Goal: Transaction & Acquisition: Book appointment/travel/reservation

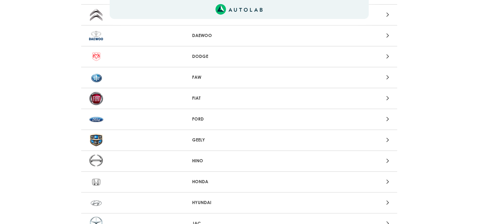
scroll to position [253, 0]
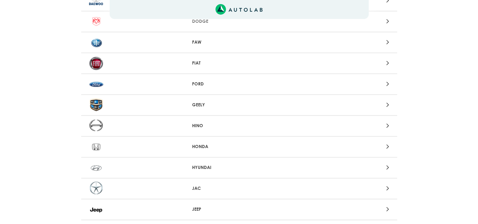
click at [388, 143] on icon at bounding box center [387, 146] width 3 height 8
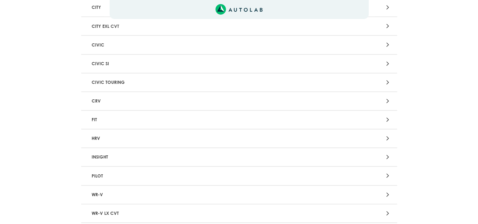
scroll to position [158, 0]
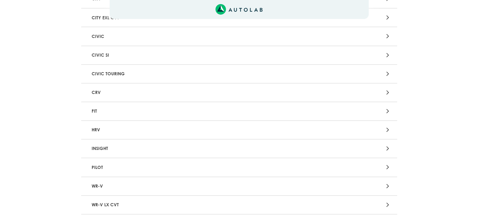
click at [115, 110] on p "FIT" at bounding box center [187, 111] width 197 height 12
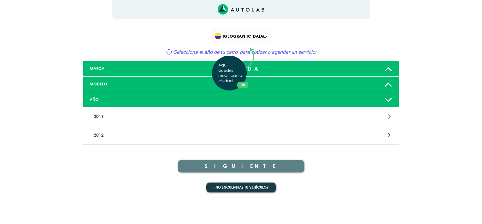
click at [150, 134] on div "Aquí, puedes modificar la ciudad. OK .aex,.bex{fill:none!important;stroke:#50c4…" at bounding box center [241, 112] width 482 height 224
click at [359, 140] on div "2012" at bounding box center [241, 135] width 316 height 19
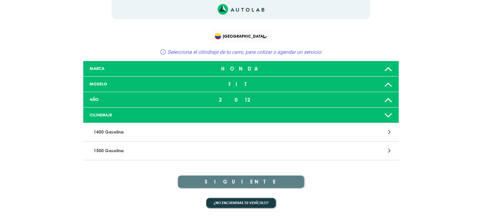
click at [216, 129] on p "1400 Gasolina" at bounding box center [189, 132] width 197 height 12
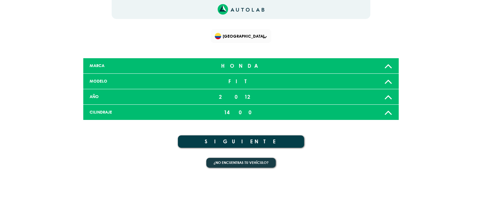
click at [284, 141] on button "SIGUIENTE" at bounding box center [241, 141] width 126 height 12
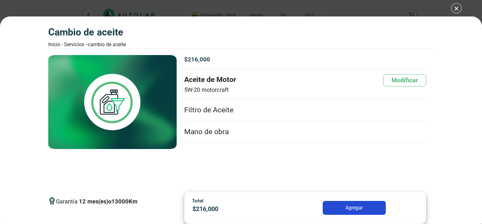
click at [361, 208] on button "Agregar" at bounding box center [354, 207] width 63 height 14
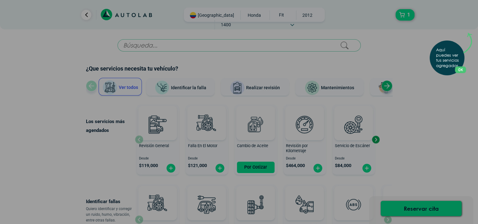
click at [429, 146] on div "Aquí puedes ver tus servicios agregados. OK .aex,.bex{fill:none!important;strok…" at bounding box center [239, 112] width 478 height 224
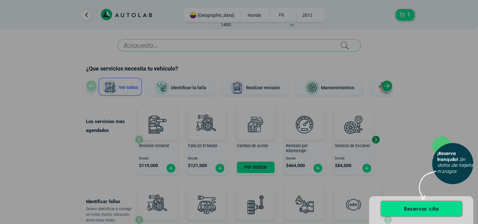
click at [428, 121] on div "× ¡Reserva tranquilo! Sin datos de tarjeta ni pagos" at bounding box center [239, 112] width 478 height 224
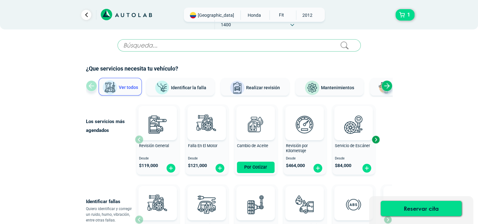
click at [229, 49] on input "text" at bounding box center [238, 45] width 243 height 12
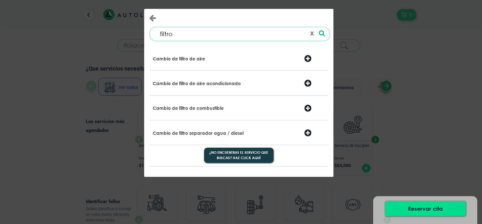
type input "filtro"
click at [276, 60] on div at bounding box center [284, 59] width 30 height 9
click at [311, 57] on div at bounding box center [315, 59] width 30 height 9
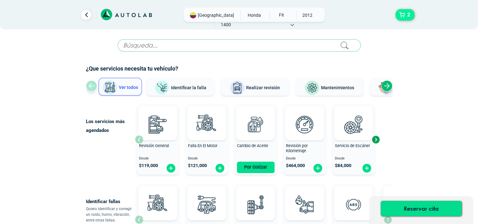
click at [399, 14] on button "2" at bounding box center [404, 14] width 19 height 11
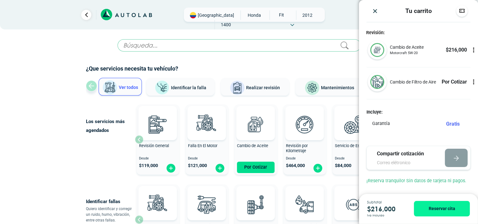
click at [452, 82] on p "Por Cotizar" at bounding box center [453, 82] width 25 height 8
click at [374, 10] on img "Close" at bounding box center [375, 11] width 6 height 6
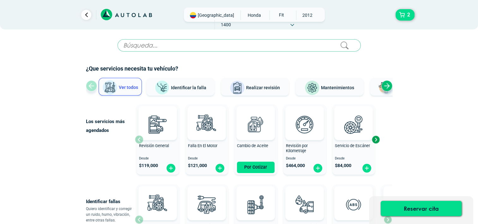
click at [376, 137] on div "Next slide" at bounding box center [375, 138] width 9 height 9
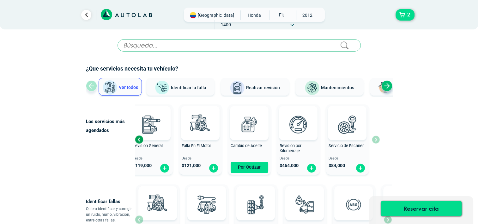
click at [376, 137] on div "Revisión General Desde $ 119,000 Falla En El Motor Desde $ 121,000 Cambio de Ac…" at bounding box center [257, 139] width 245 height 75
click at [387, 87] on div "Next slide" at bounding box center [386, 85] width 11 height 11
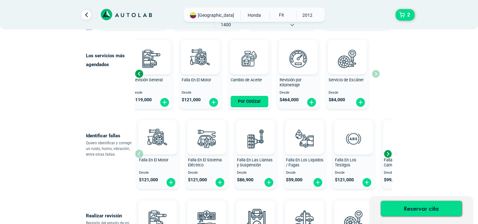
scroll to position [189, 0]
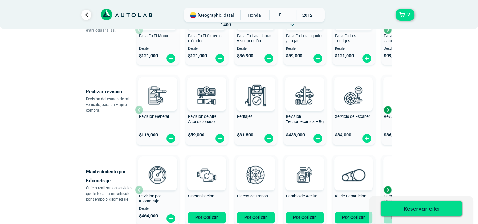
click at [386, 108] on div "Next slide" at bounding box center [387, 109] width 9 height 9
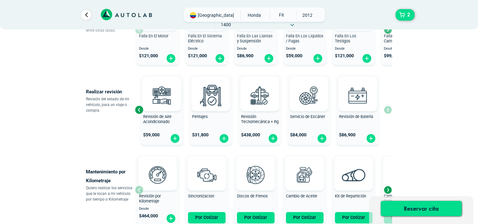
click at [386, 108] on div "Revisión General $ 119,000 Revisión de Aire Acondicionado $ 59,000 Peritajes $ …" at bounding box center [263, 109] width 257 height 75
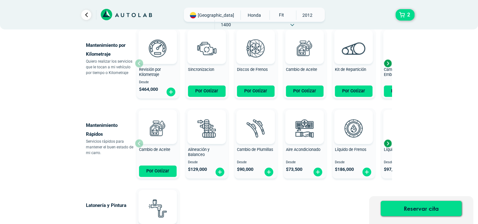
click at [384, 64] on div "Next slide" at bounding box center [387, 62] width 9 height 9
click at [388, 64] on div "Next slide" at bounding box center [387, 62] width 9 height 9
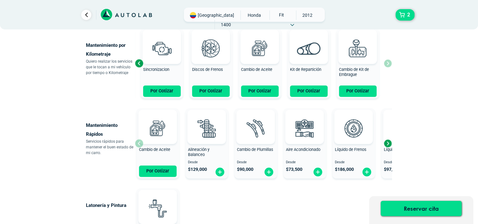
click at [388, 64] on div "Revisión por Kilometraje Desde $ 464,000 Sincronizacion Por Cotizar Discos de F…" at bounding box center [263, 63] width 257 height 75
click at [390, 144] on div "Next slide" at bounding box center [387, 142] width 9 height 9
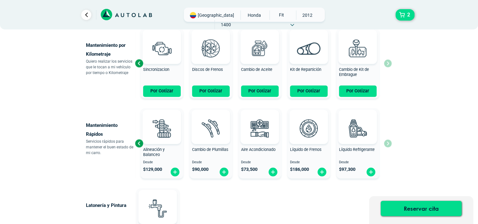
click at [390, 144] on div "Cambio de Aceite Por Cotizar Alineación y Balanceo Desde $ 129,000 Cambio de Pl…" at bounding box center [263, 142] width 257 height 75
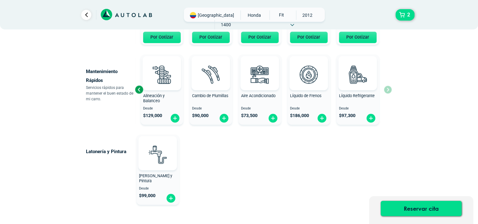
scroll to position [408, 0]
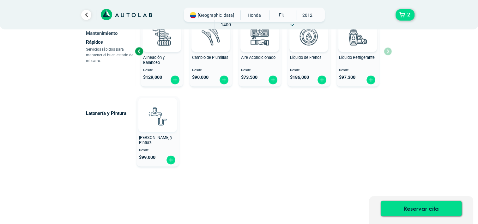
click at [152, 114] on img at bounding box center [158, 116] width 28 height 28
